Goal: Browse casually

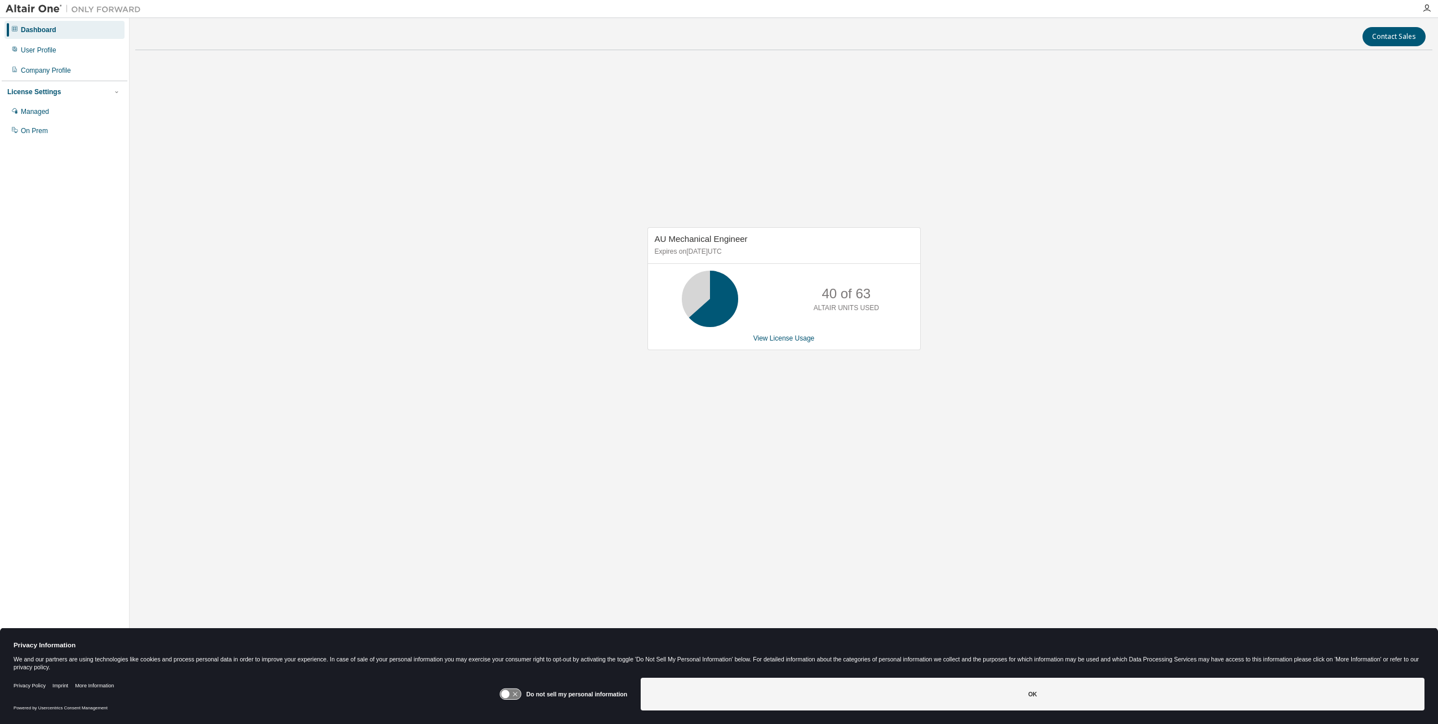
click at [730, 410] on div "AU Mechanical Engineer Expires on [DATE] UTC 40 of 63 ALTAIR UNITS USED View Li…" at bounding box center [783, 294] width 1297 height 471
